Goal: Use online tool/utility: Utilize a website feature to perform a specific function

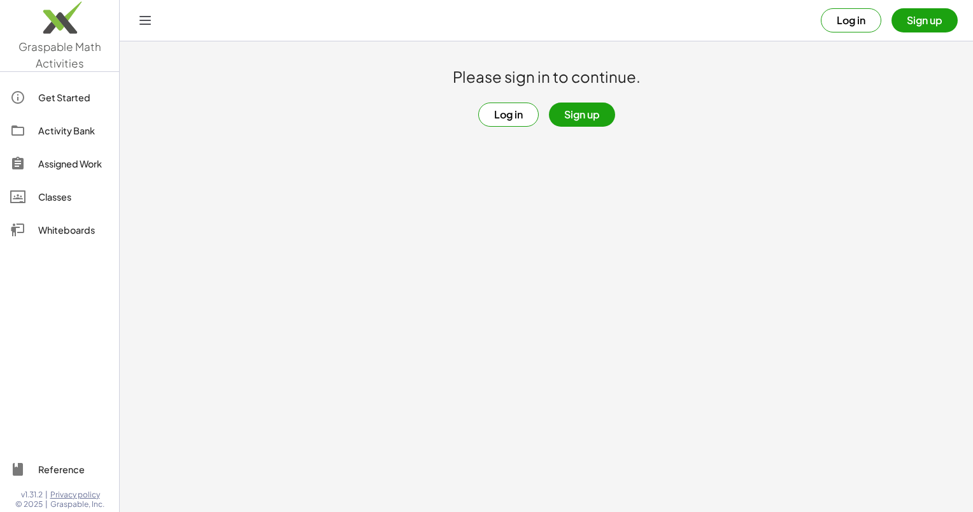
click at [68, 234] on div "Whiteboards" at bounding box center [73, 229] width 71 height 15
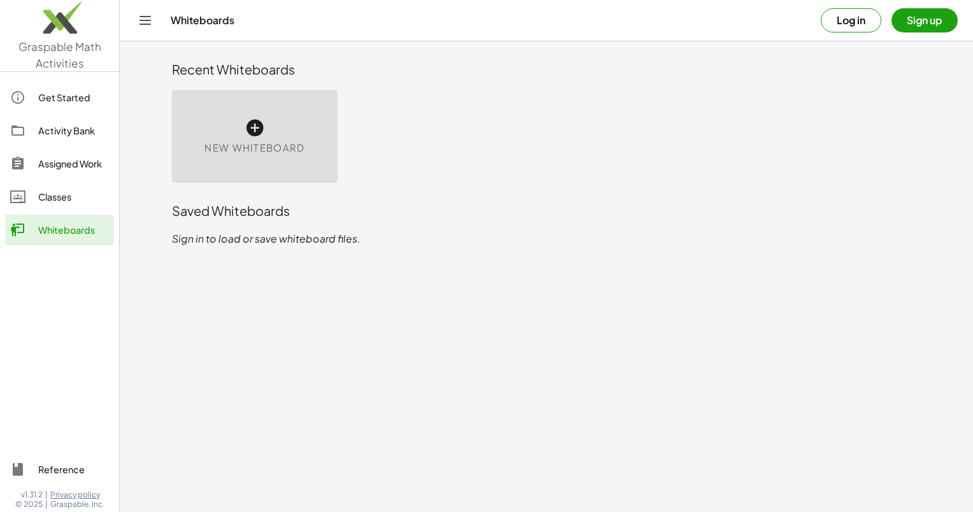
click at [231, 121] on div "New Whiteboard" at bounding box center [255, 136] width 166 height 93
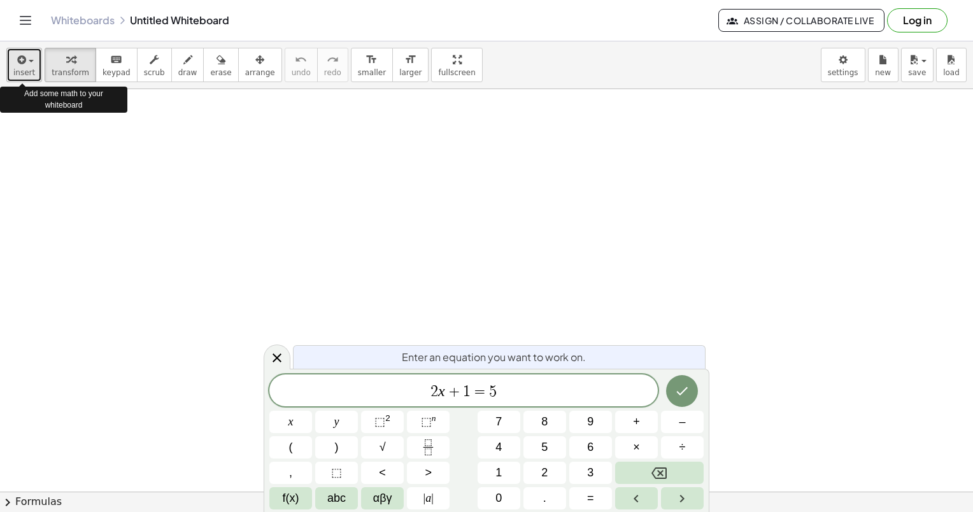
click at [19, 62] on icon "button" at bounding box center [20, 59] width 11 height 15
